Goal: Task Accomplishment & Management: Manage account settings

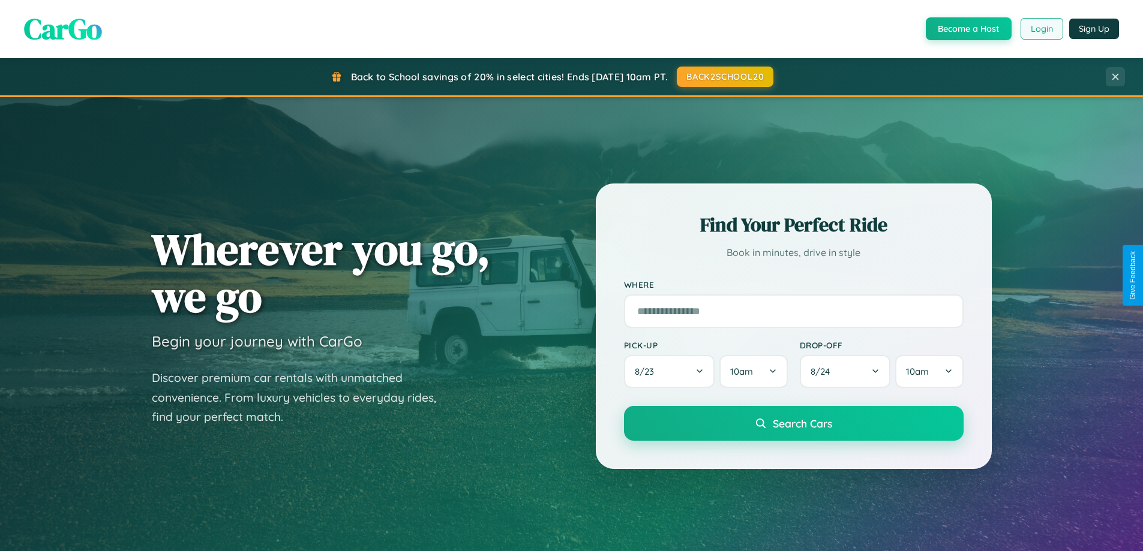
click at [1041, 29] on button "Login" at bounding box center [1041, 29] width 43 height 22
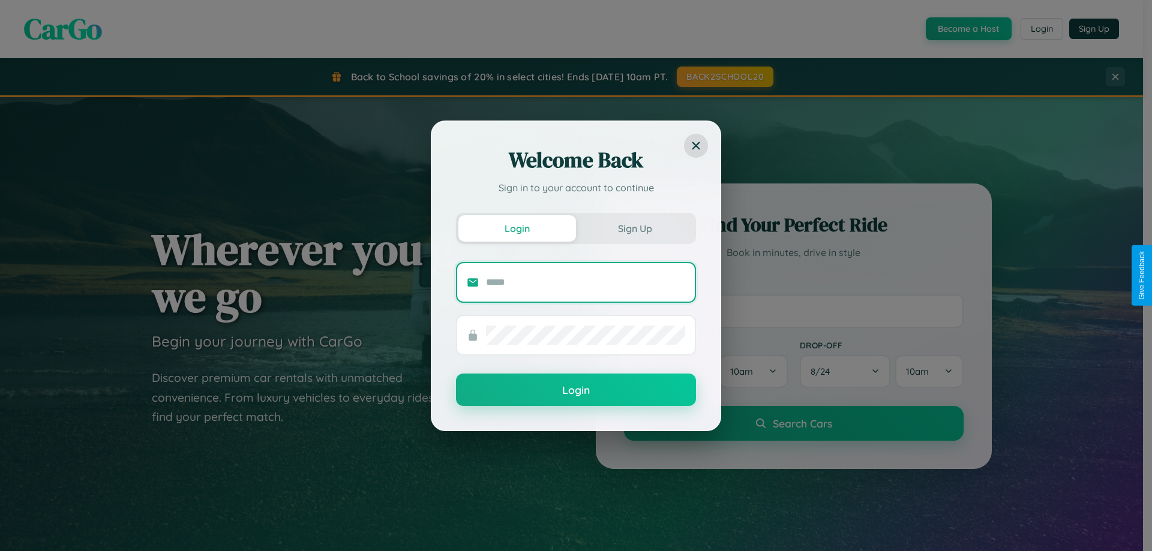
click at [586, 282] on input "text" at bounding box center [585, 282] width 199 height 19
type input "**********"
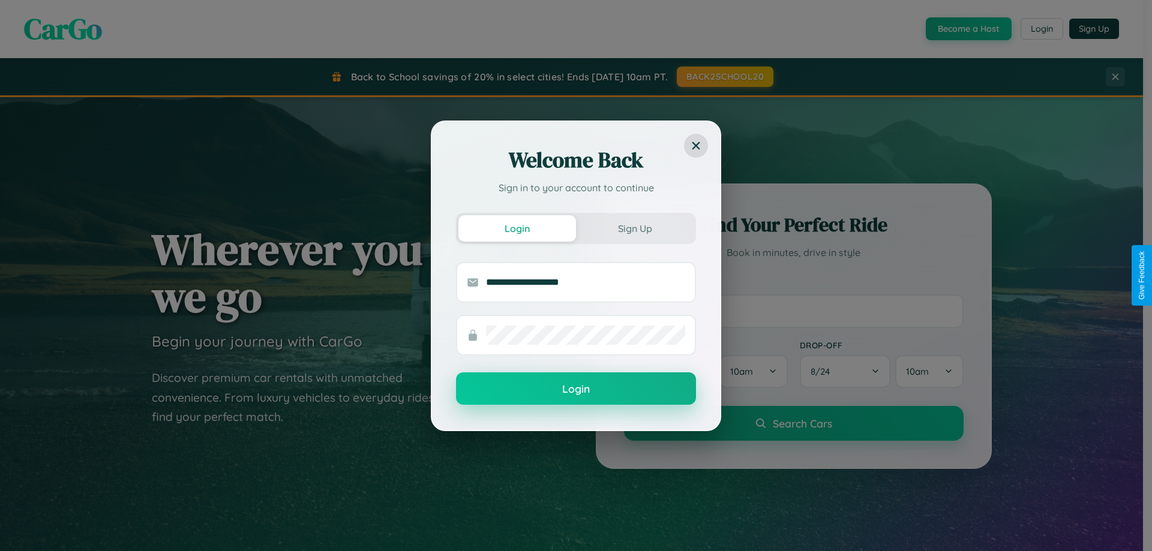
click at [576, 389] on button "Login" at bounding box center [576, 389] width 240 height 32
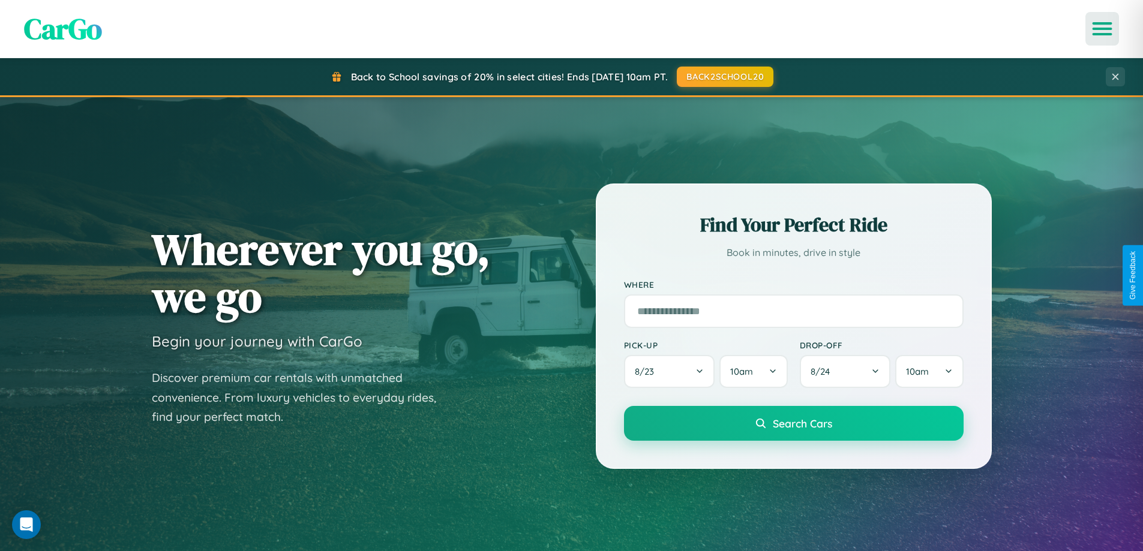
click at [1102, 29] on icon "Open menu" at bounding box center [1102, 28] width 17 height 11
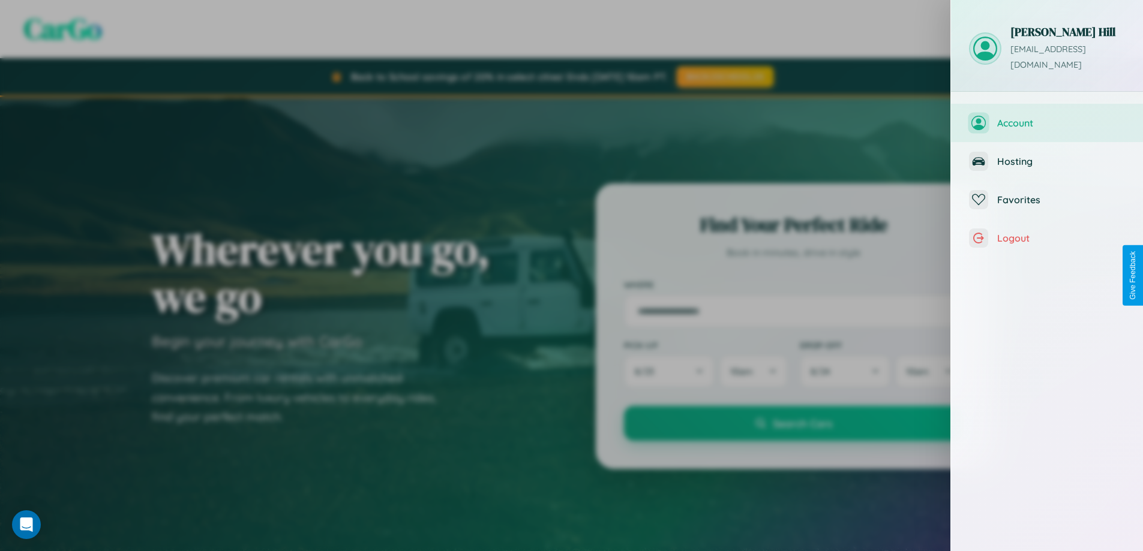
click at [1047, 117] on span "Account" at bounding box center [1061, 123] width 128 height 12
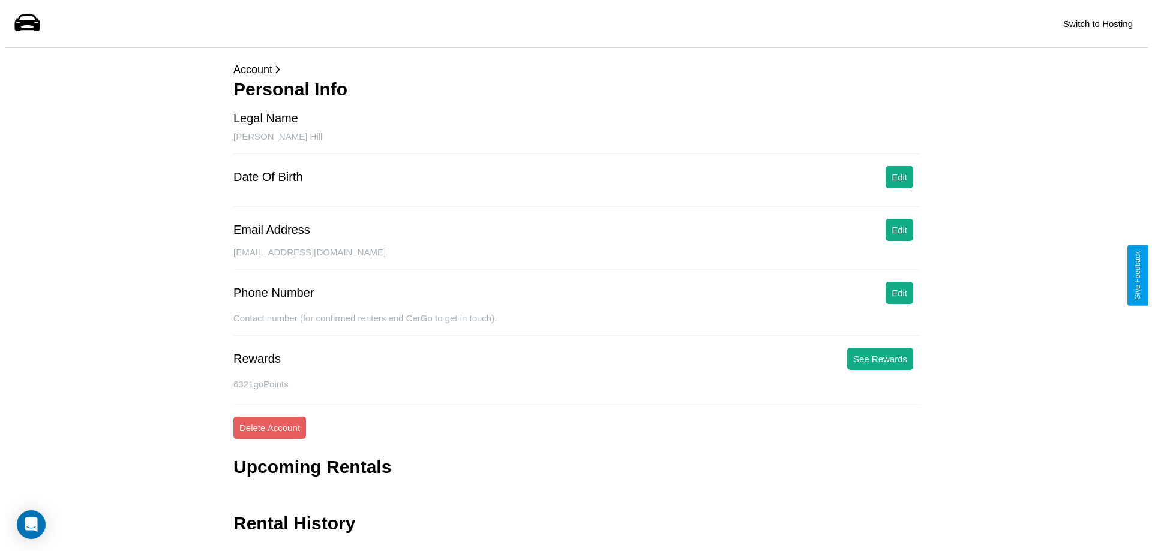
scroll to position [29, 0]
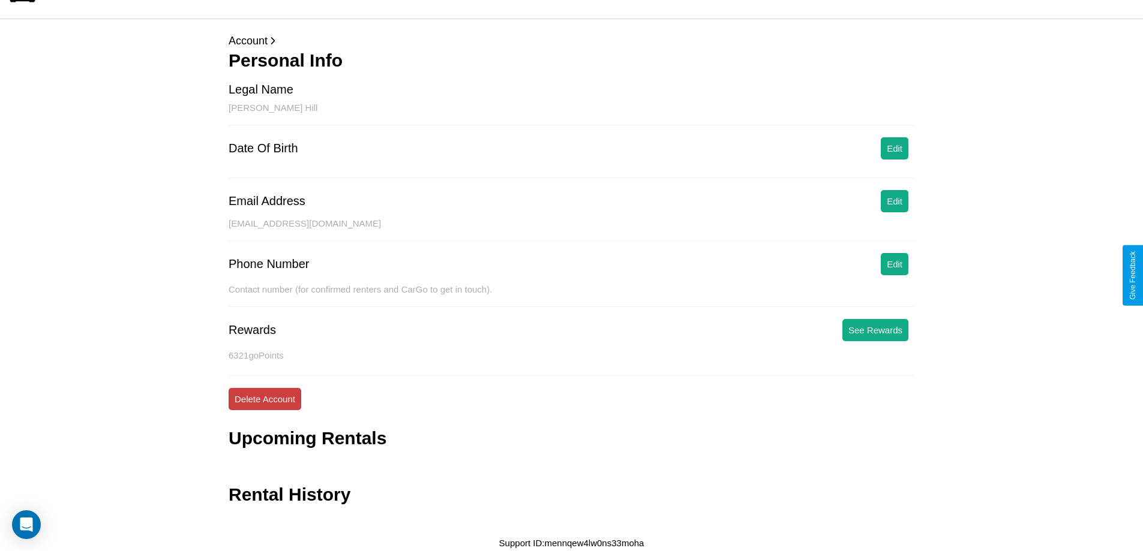
click at [265, 399] on button "Delete Account" at bounding box center [265, 399] width 73 height 22
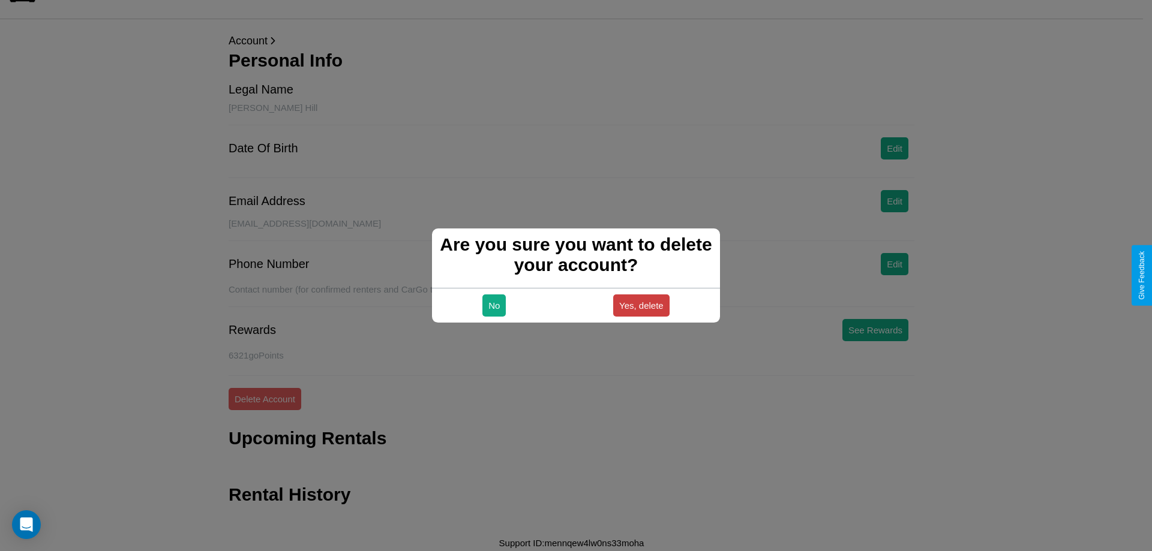
click at [641, 305] on button "Yes, delete" at bounding box center [641, 306] width 56 height 22
